Goal: Task Accomplishment & Management: Complete application form

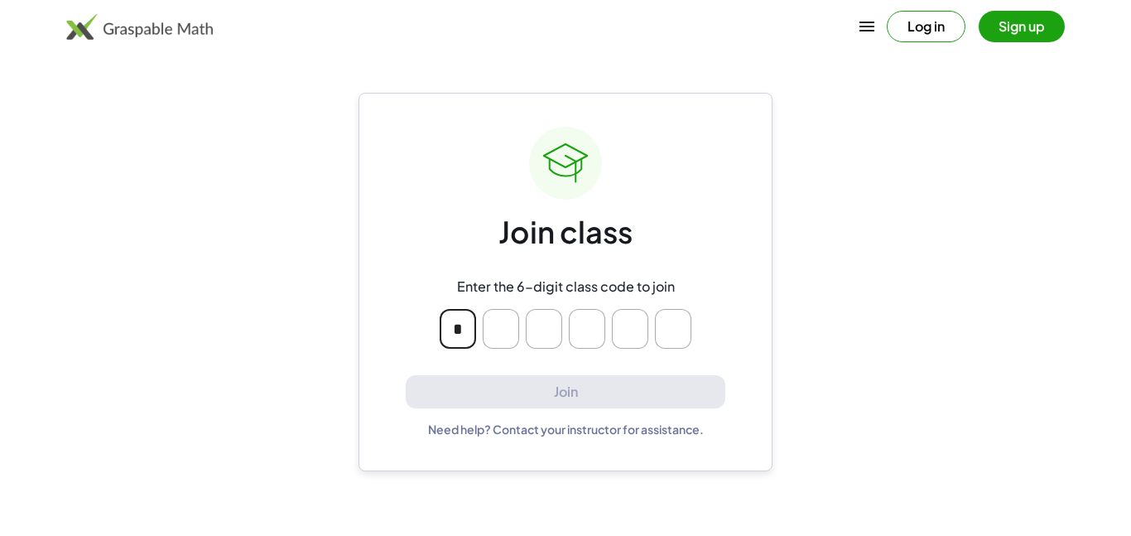
type input "*"
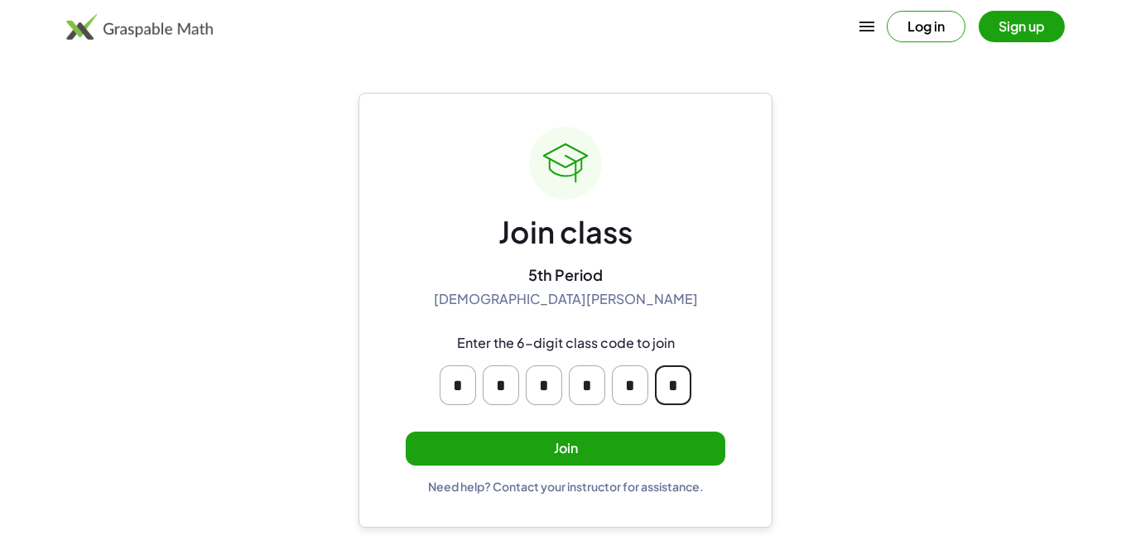
type input "*"
click at [709, 434] on button "Join" at bounding box center [566, 448] width 320 height 34
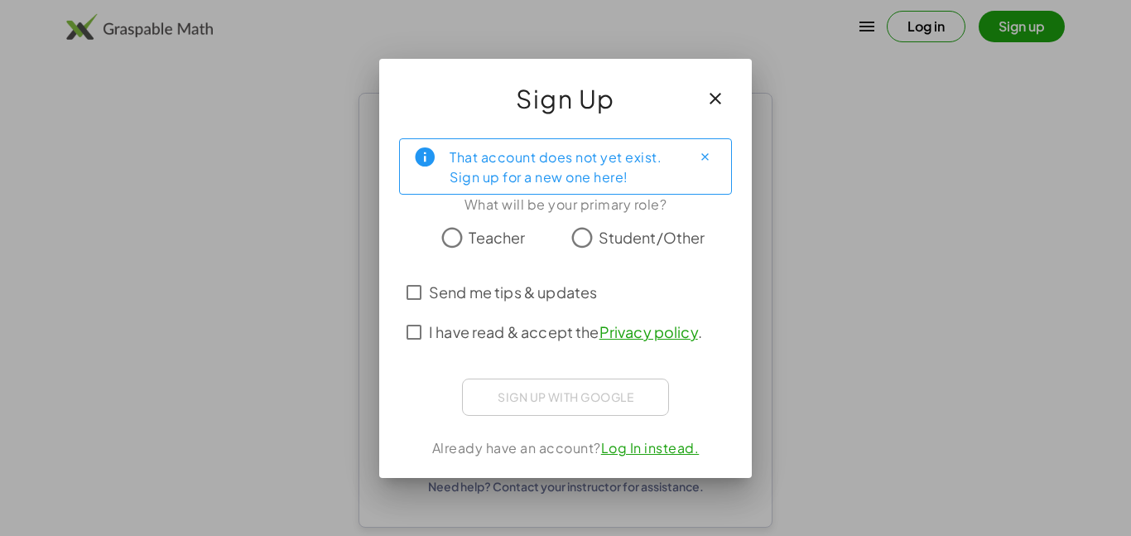
click at [698, 251] on label "Student/Other" at bounding box center [652, 237] width 107 height 33
click at [585, 335] on span "I have read & accept the Privacy policy ." at bounding box center [565, 331] width 273 height 22
